Goal: Task Accomplishment & Management: Manage account settings

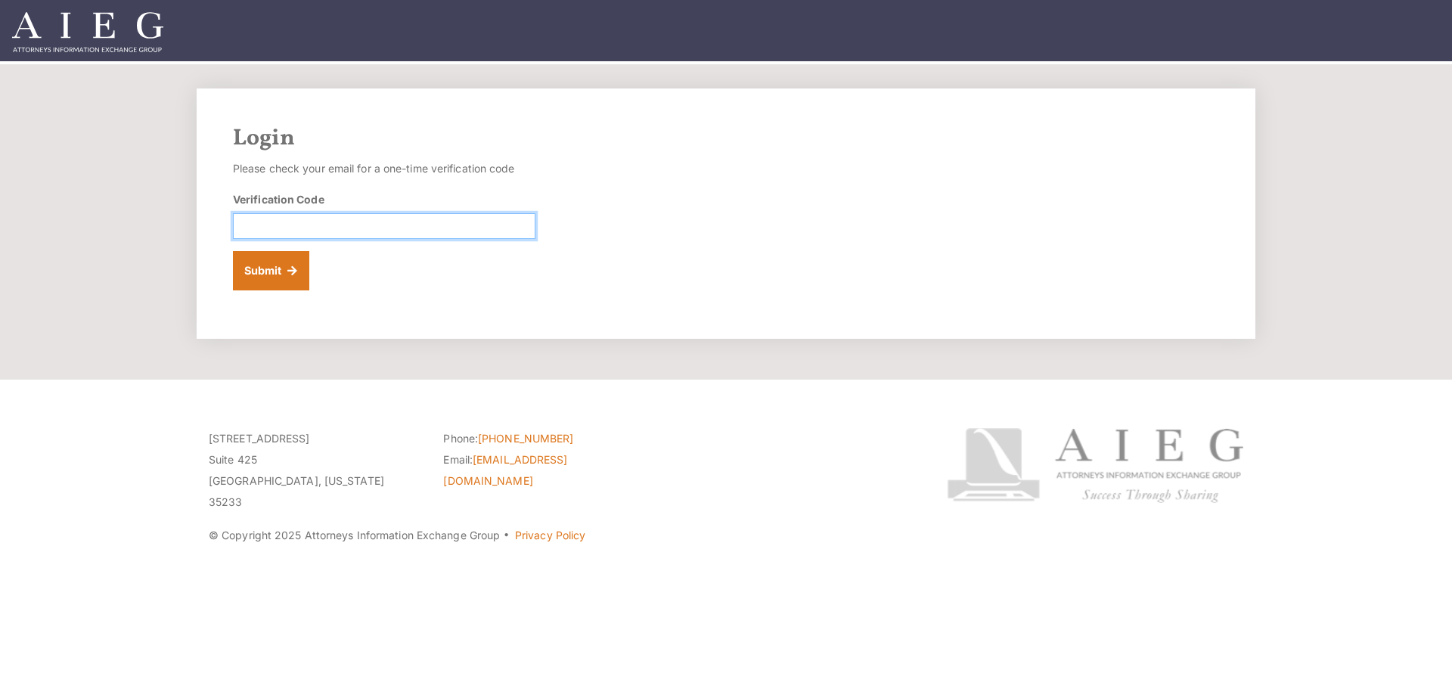
click at [338, 224] on input "Verification Code" at bounding box center [384, 226] width 303 height 26
click at [316, 222] on input "Verification Code" at bounding box center [384, 226] width 303 height 26
paste input "569090"
type input "569090"
click at [250, 274] on button "Submit" at bounding box center [271, 270] width 76 height 39
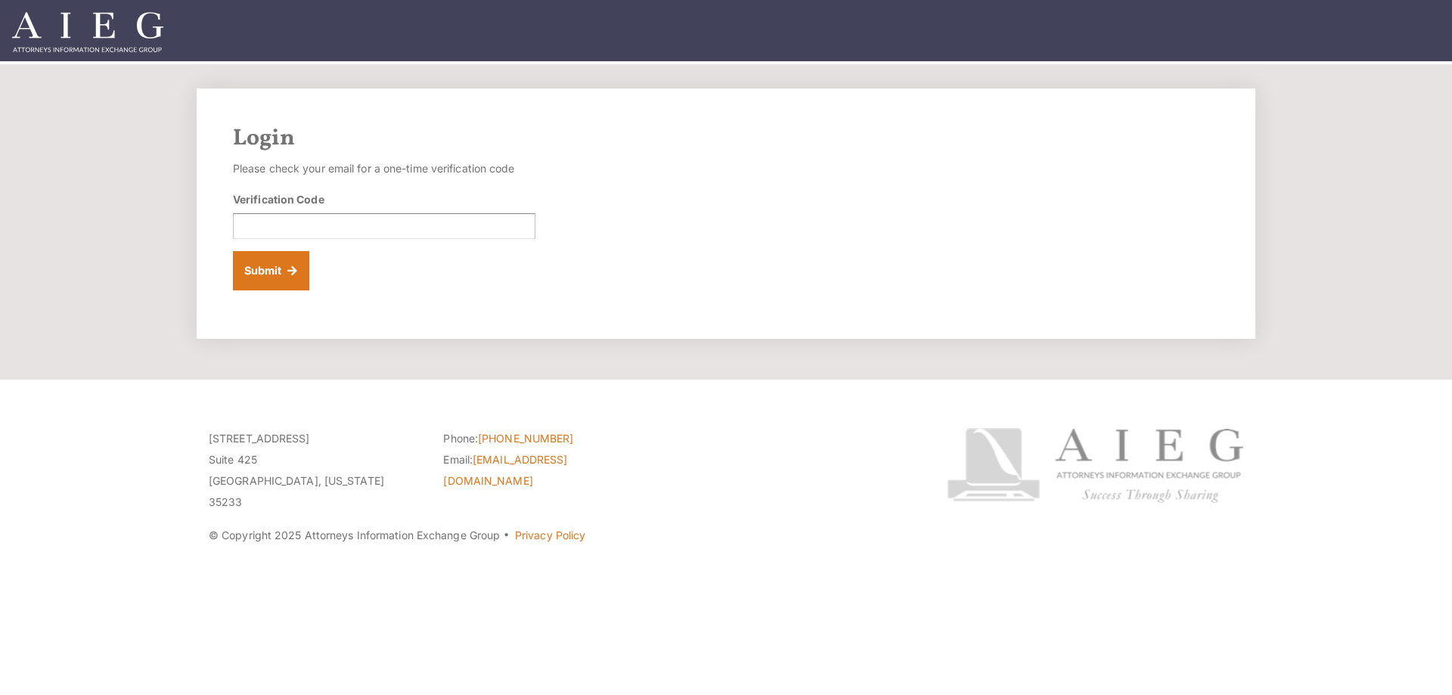
click at [351, 239] on form "Please check your email for a one-time verification code Verification Code Subm…" at bounding box center [384, 224] width 303 height 132
click at [352, 234] on input "Verification Code" at bounding box center [384, 226] width 303 height 26
paste input "113403"
type input "113403"
click at [269, 278] on button "Submit" at bounding box center [271, 270] width 76 height 39
